Goal: Task Accomplishment & Management: Manage account settings

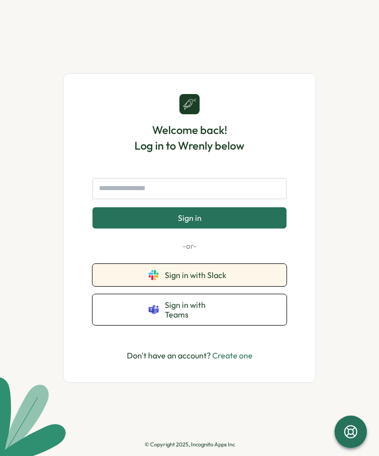
click at [179, 274] on button "Sign in with Slack" at bounding box center [190, 275] width 194 height 22
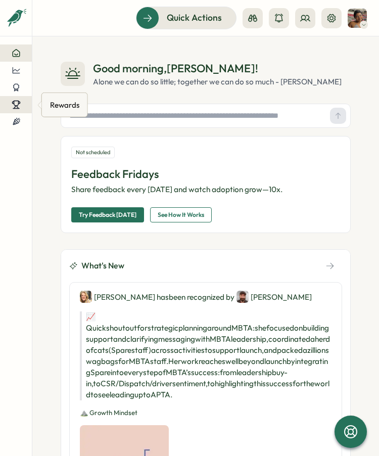
click at [18, 101] on icon at bounding box center [16, 103] width 5 height 5
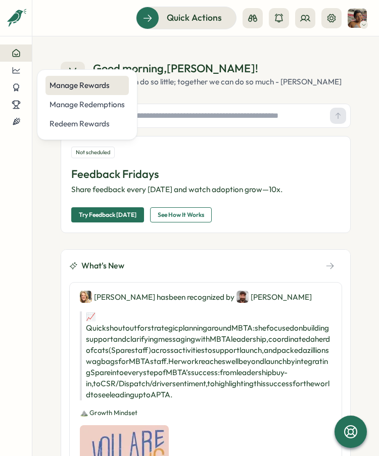
click at [76, 87] on div "Manage Rewards" at bounding box center [87, 85] width 75 height 11
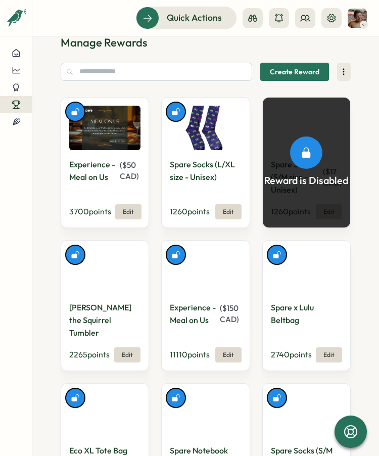
scroll to position [27, 0]
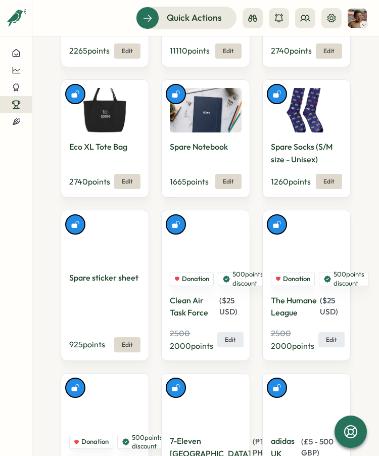
scroll to position [353, 0]
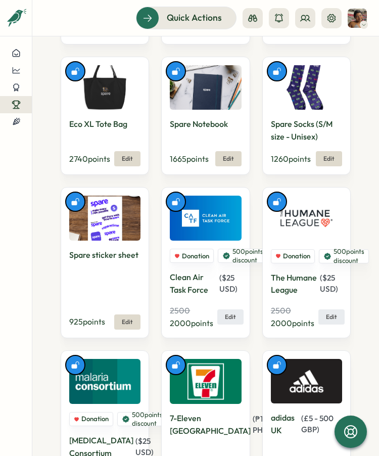
click at [120, 224] on img at bounding box center [104, 218] width 71 height 45
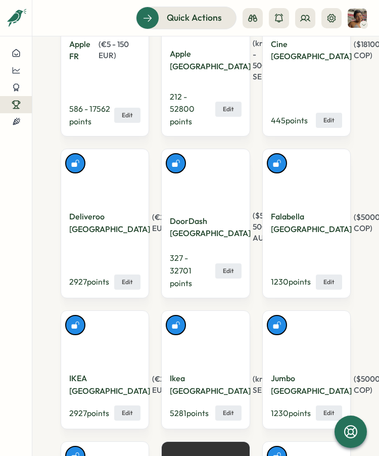
scroll to position [3174, 0]
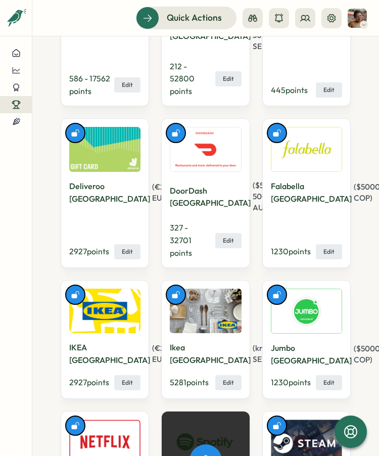
click at [35, 190] on section "Manage Rewards Create Reward Experience - Meal on Us ( $ 50 CAD ) 3700 points E…" at bounding box center [205, 246] width 347 height 420
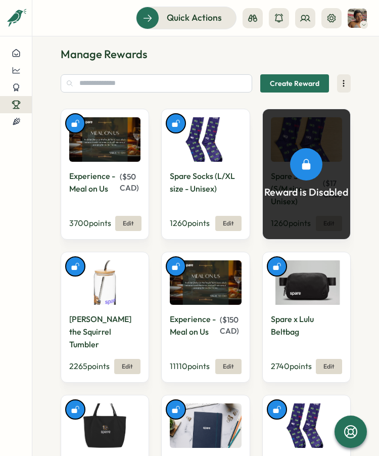
scroll to position [0, 0]
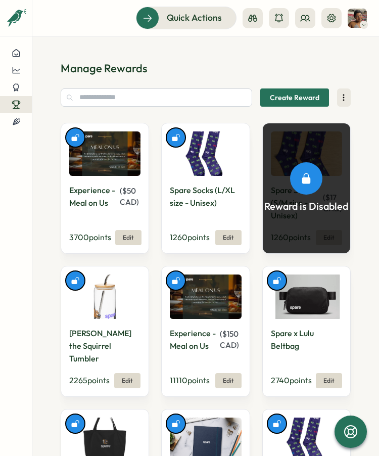
click at [39, 233] on section "Manage Rewards Create Reward Experience - Meal on Us ( $ 50 CAD ) 3700 points E…" at bounding box center [205, 246] width 347 height 420
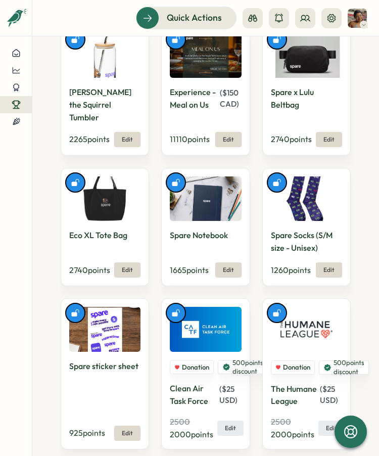
scroll to position [245, 0]
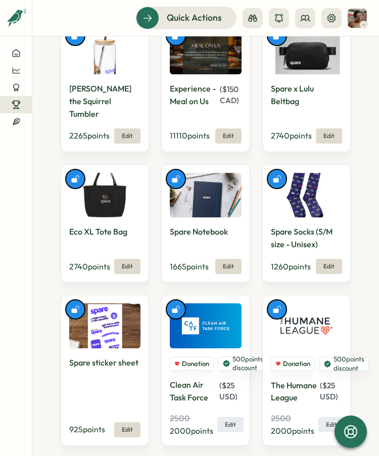
click at [100, 329] on img at bounding box center [104, 326] width 71 height 45
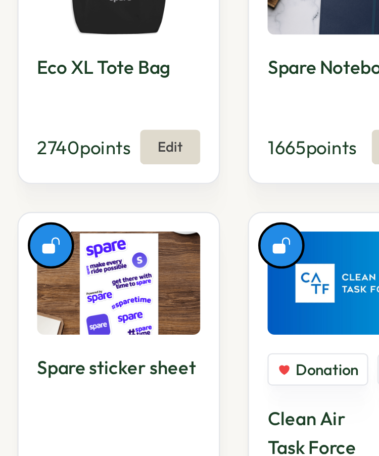
scroll to position [278, 0]
